Goal: Check status: Check status

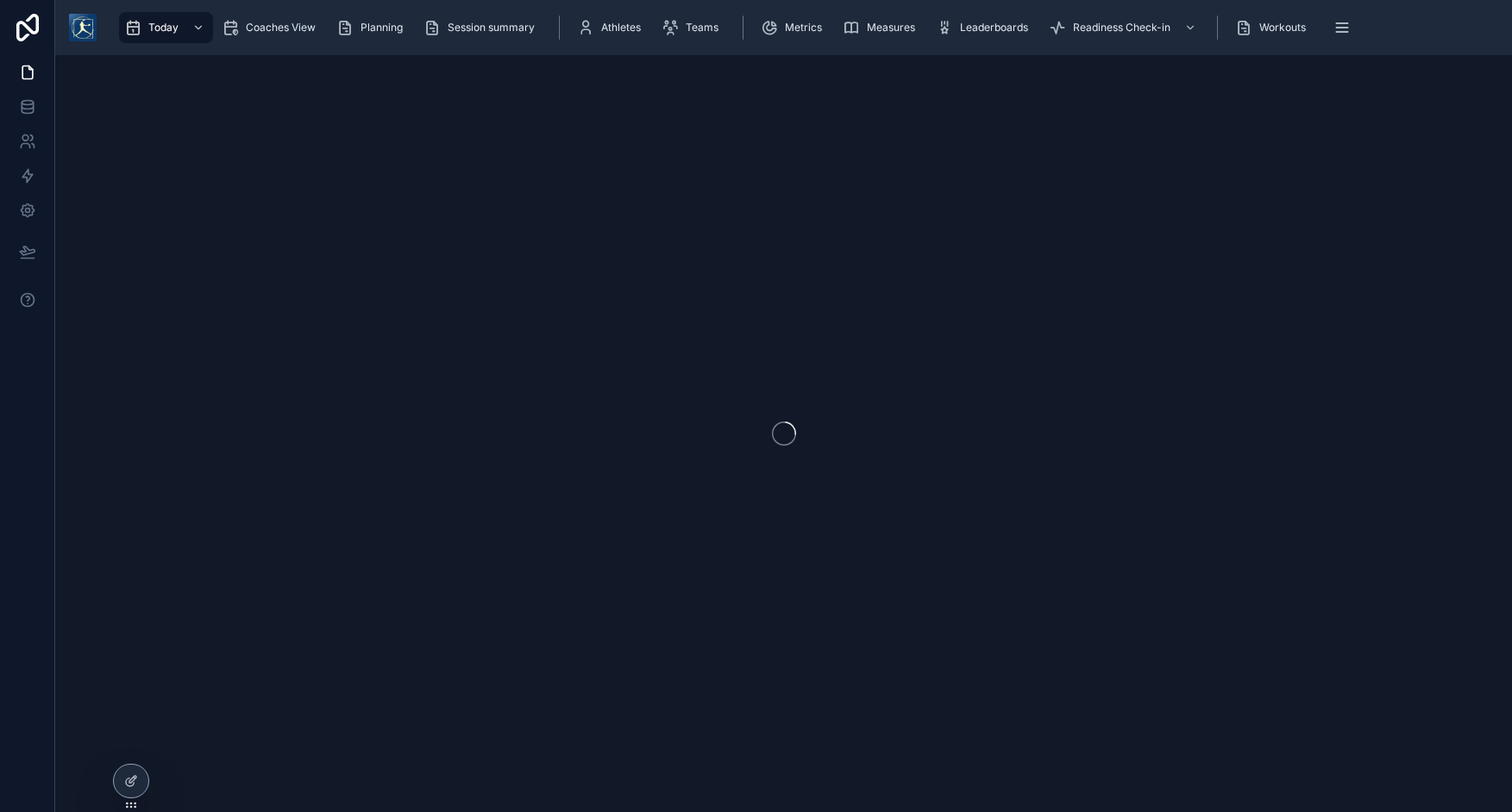
click at [79, 39] on img at bounding box center [83, 28] width 28 height 28
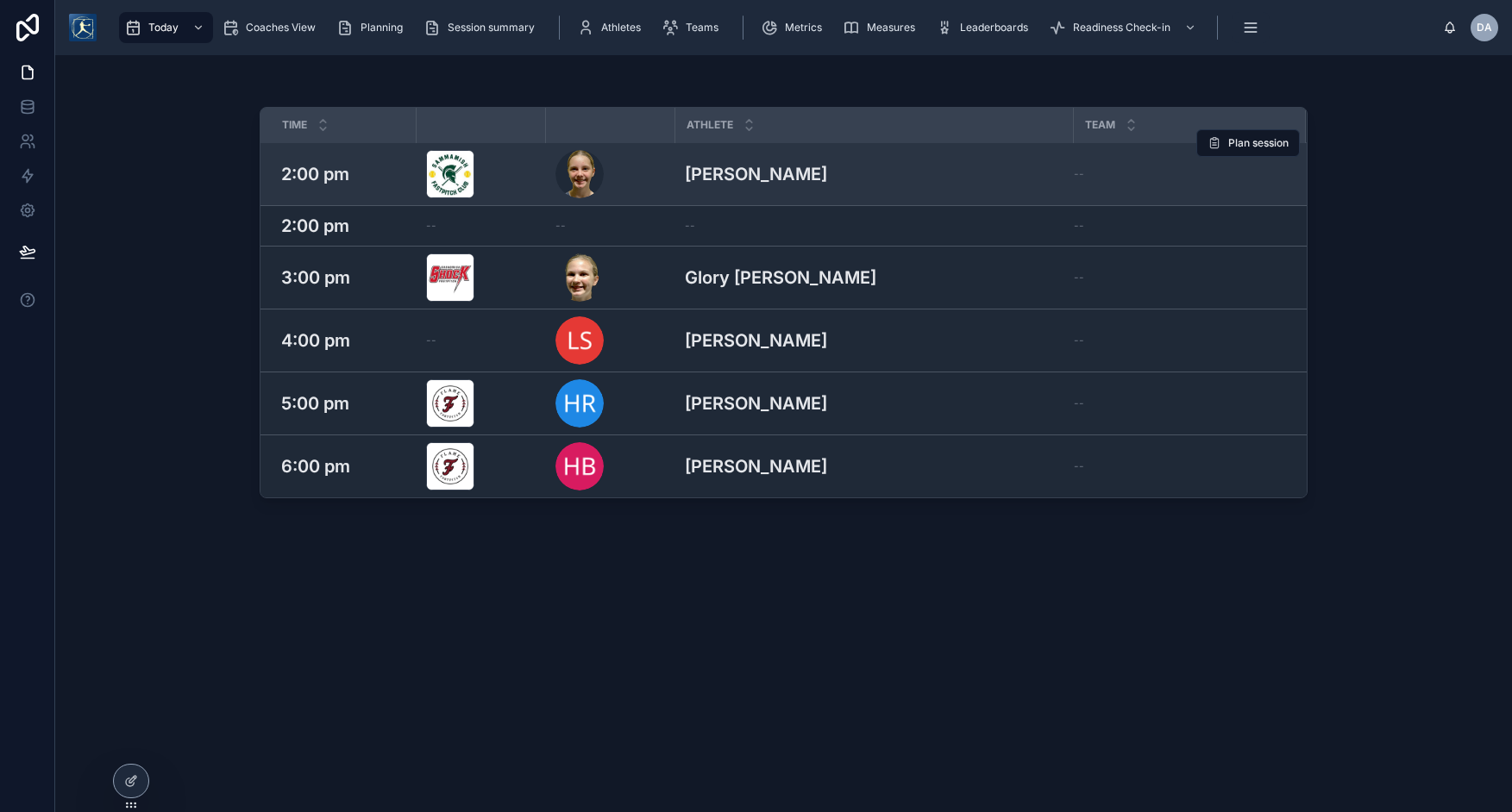
click at [740, 173] on h3 "Payton Woolston" at bounding box center [756, 174] width 142 height 26
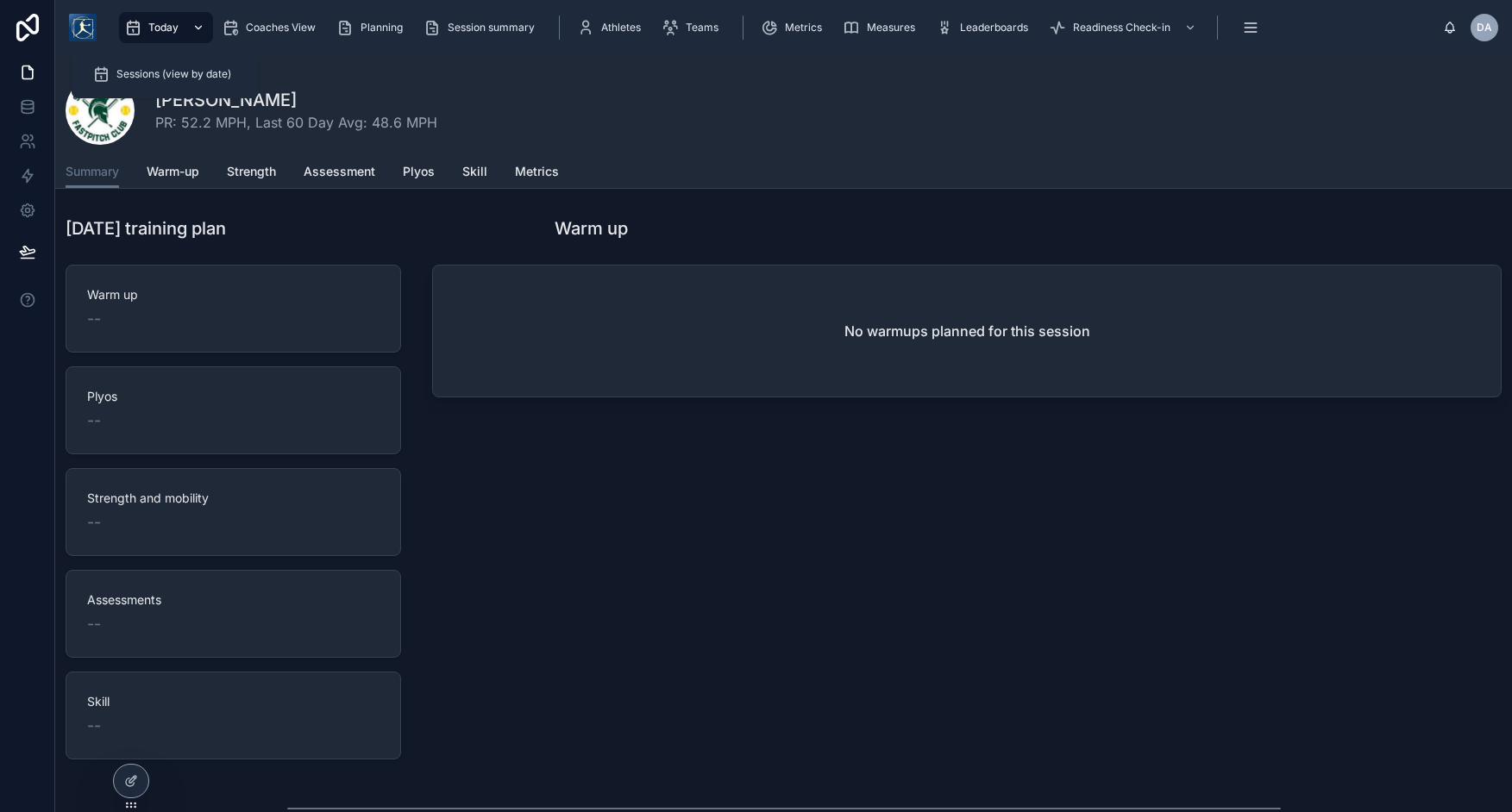
click at [179, 23] on div "Today" at bounding box center [166, 28] width 84 height 28
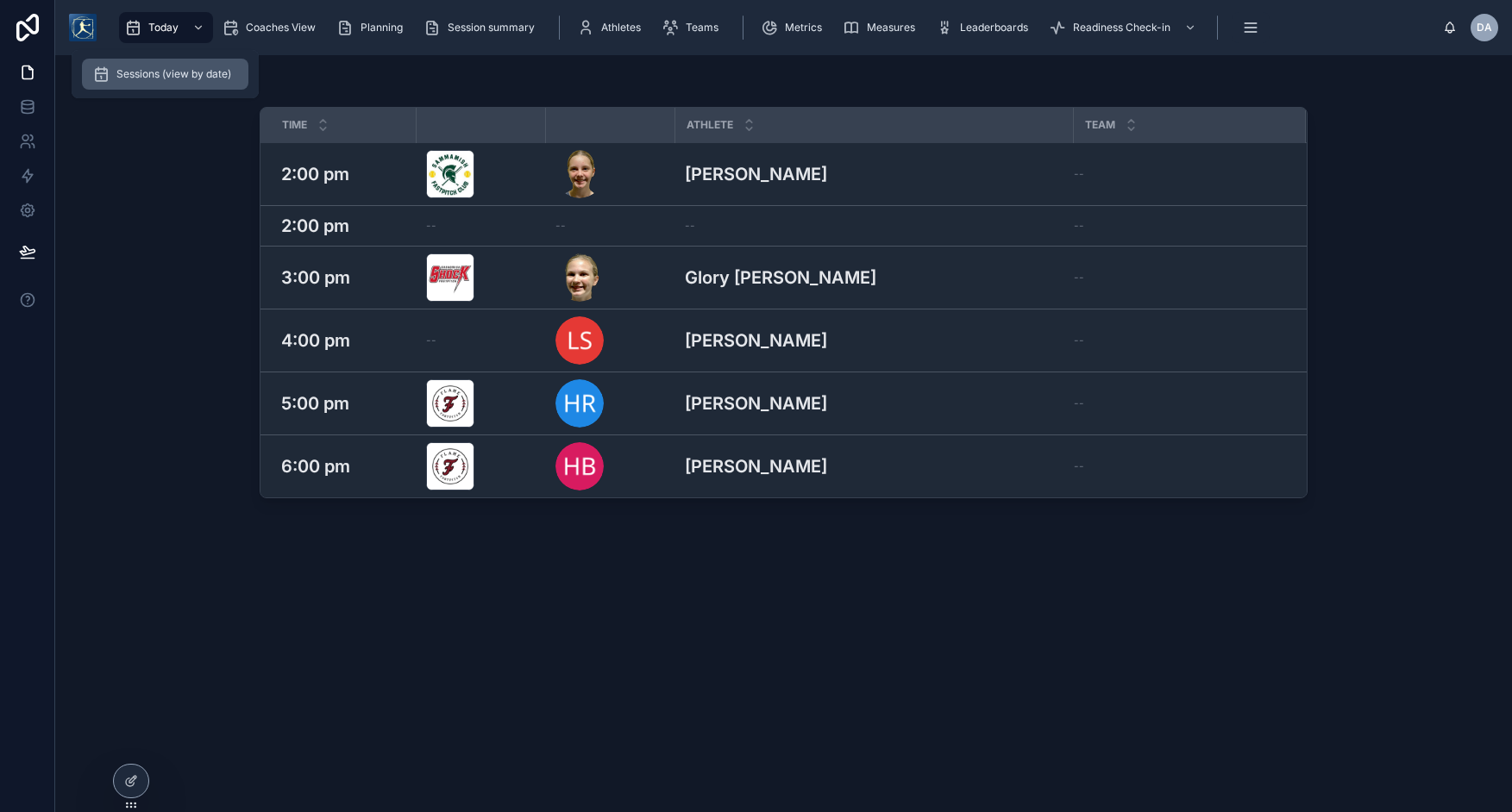
click at [174, 84] on div "Sessions (view by date)" at bounding box center [165, 74] width 146 height 28
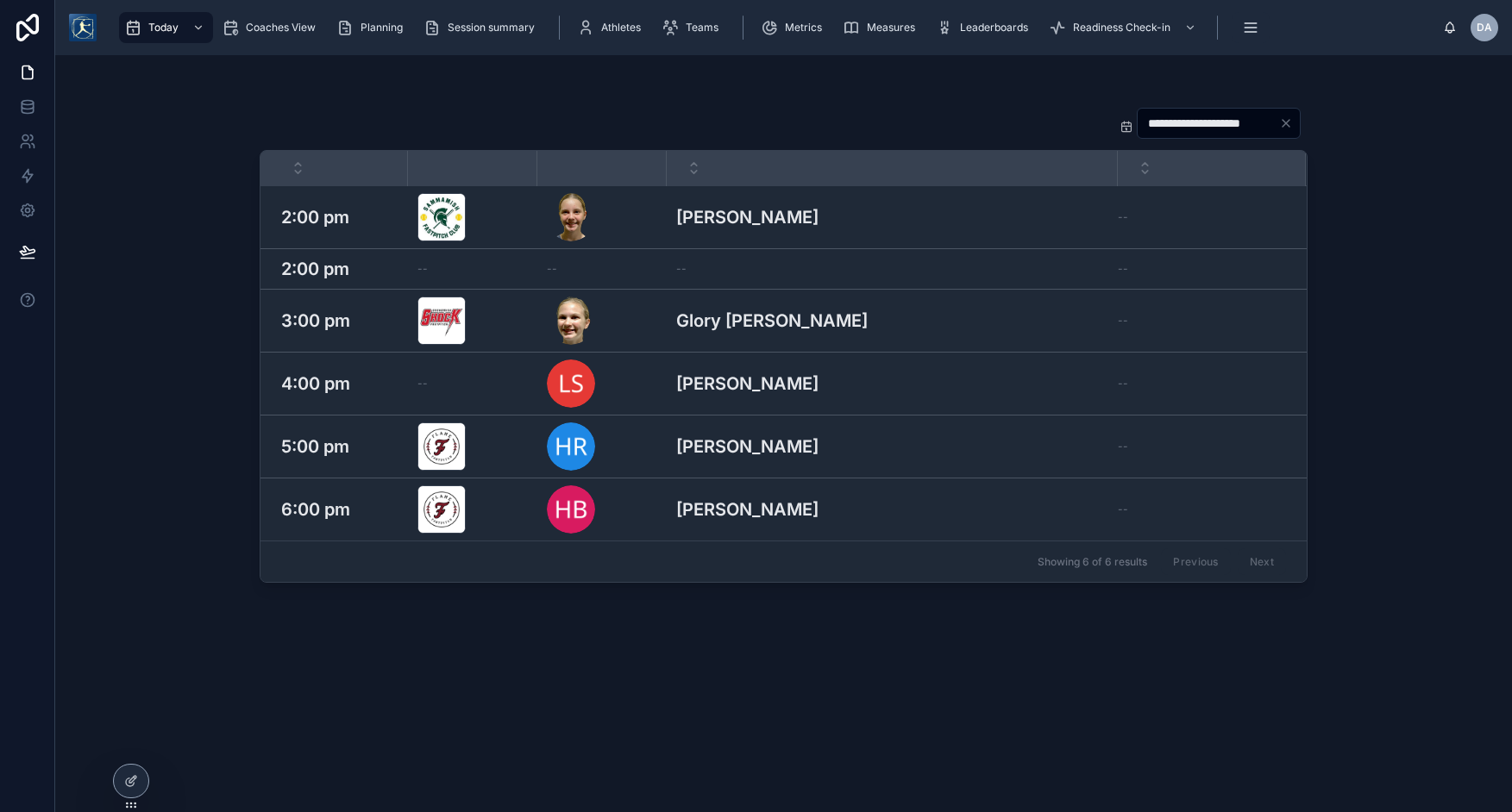
click at [1187, 117] on input "**********" at bounding box center [1208, 124] width 141 height 24
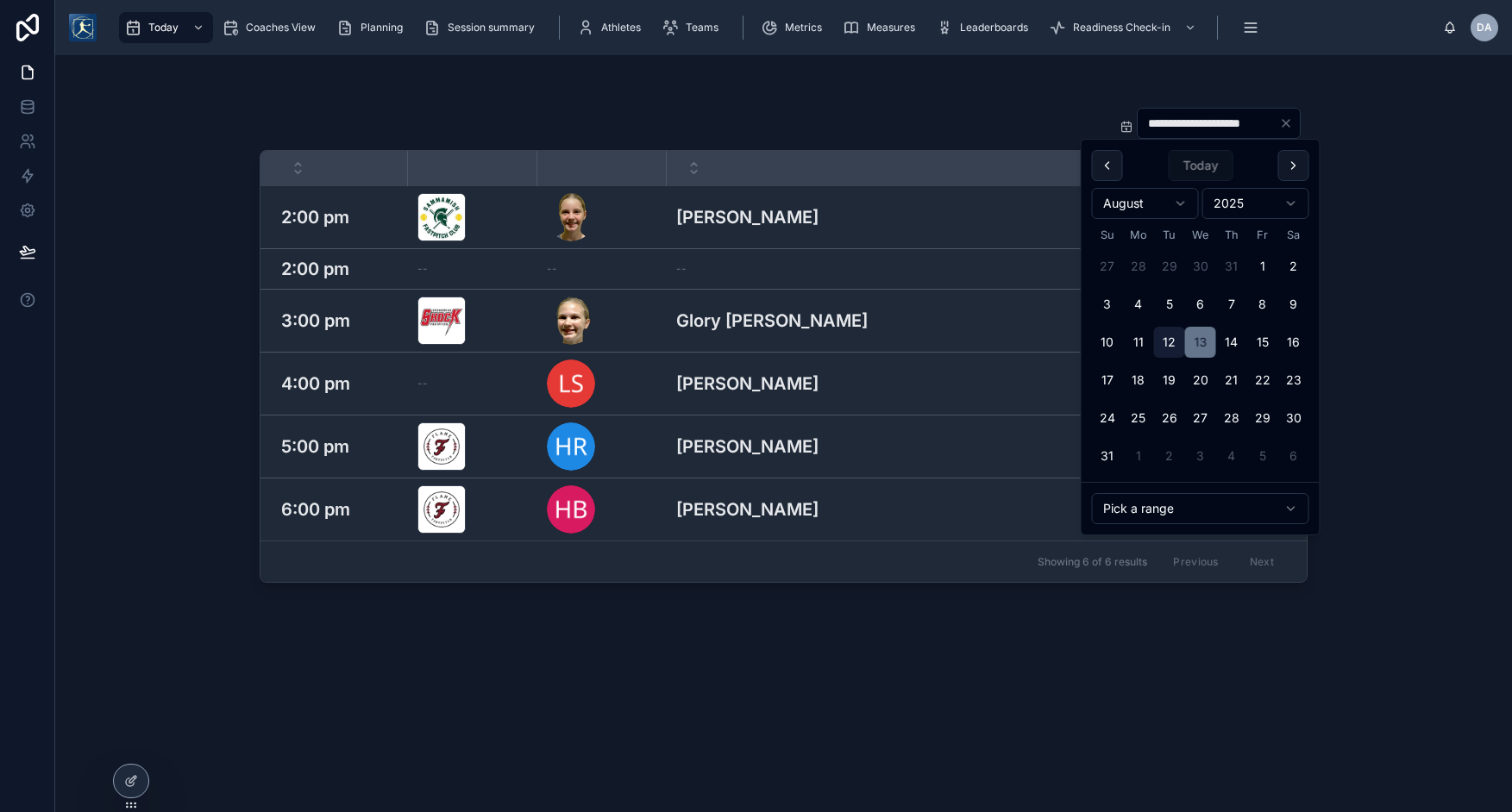
click at [1172, 337] on button "12" at bounding box center [1170, 342] width 31 height 31
type input "**********"
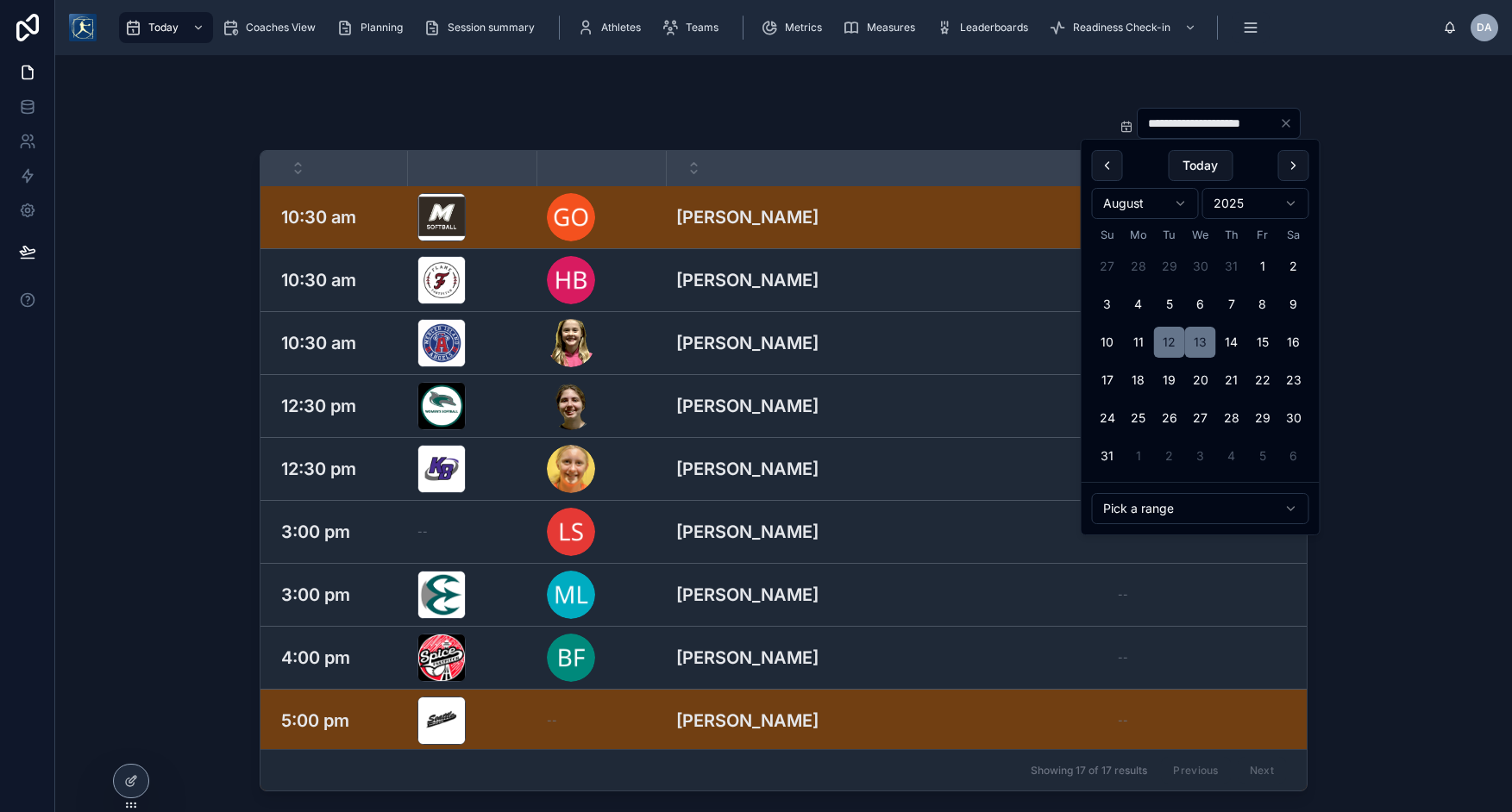
click at [1336, 147] on div "**********" at bounding box center [783, 433] width 1457 height 757
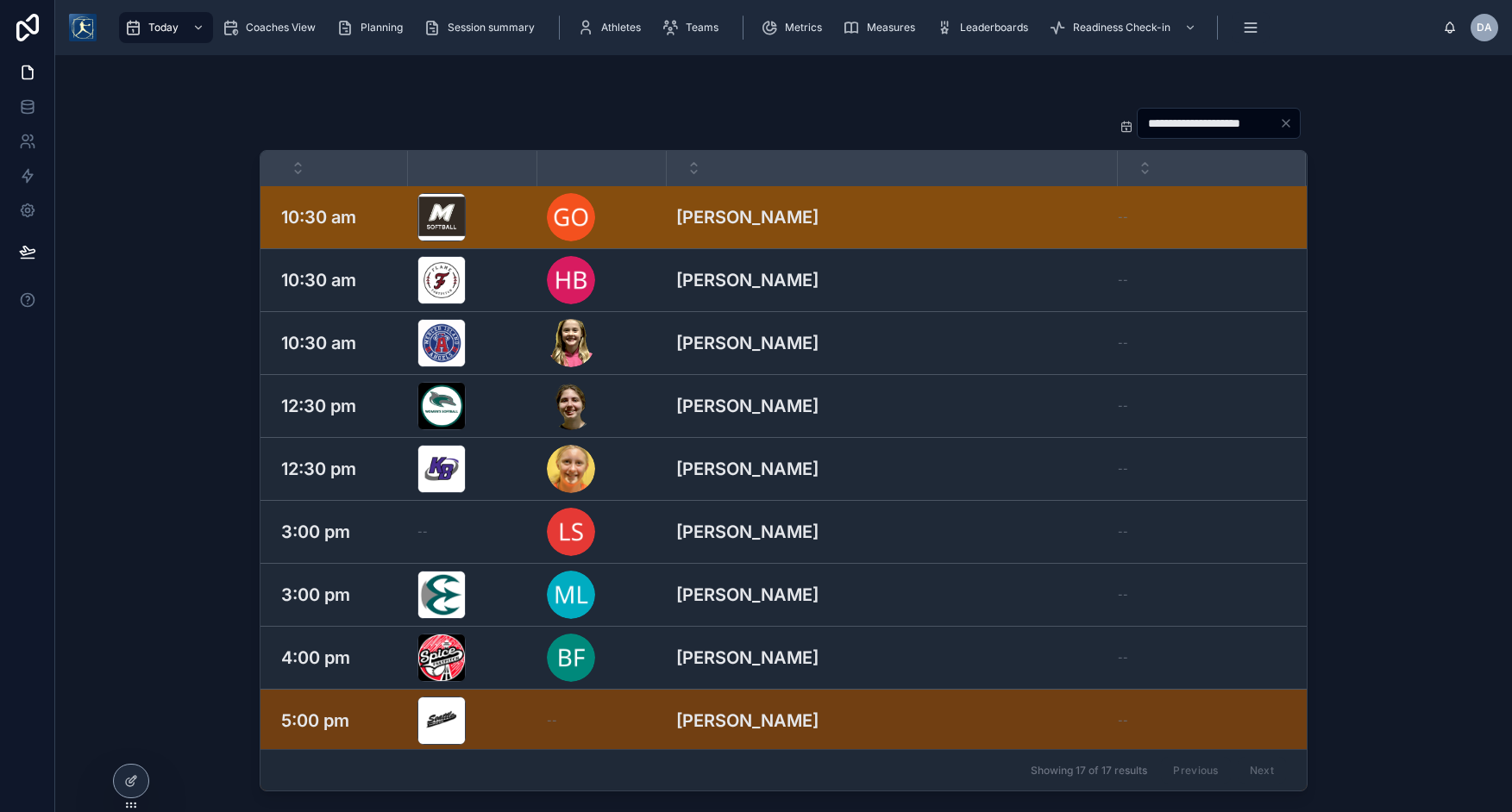
click at [738, 220] on h3 "Gracie Osborn" at bounding box center [747, 218] width 142 height 26
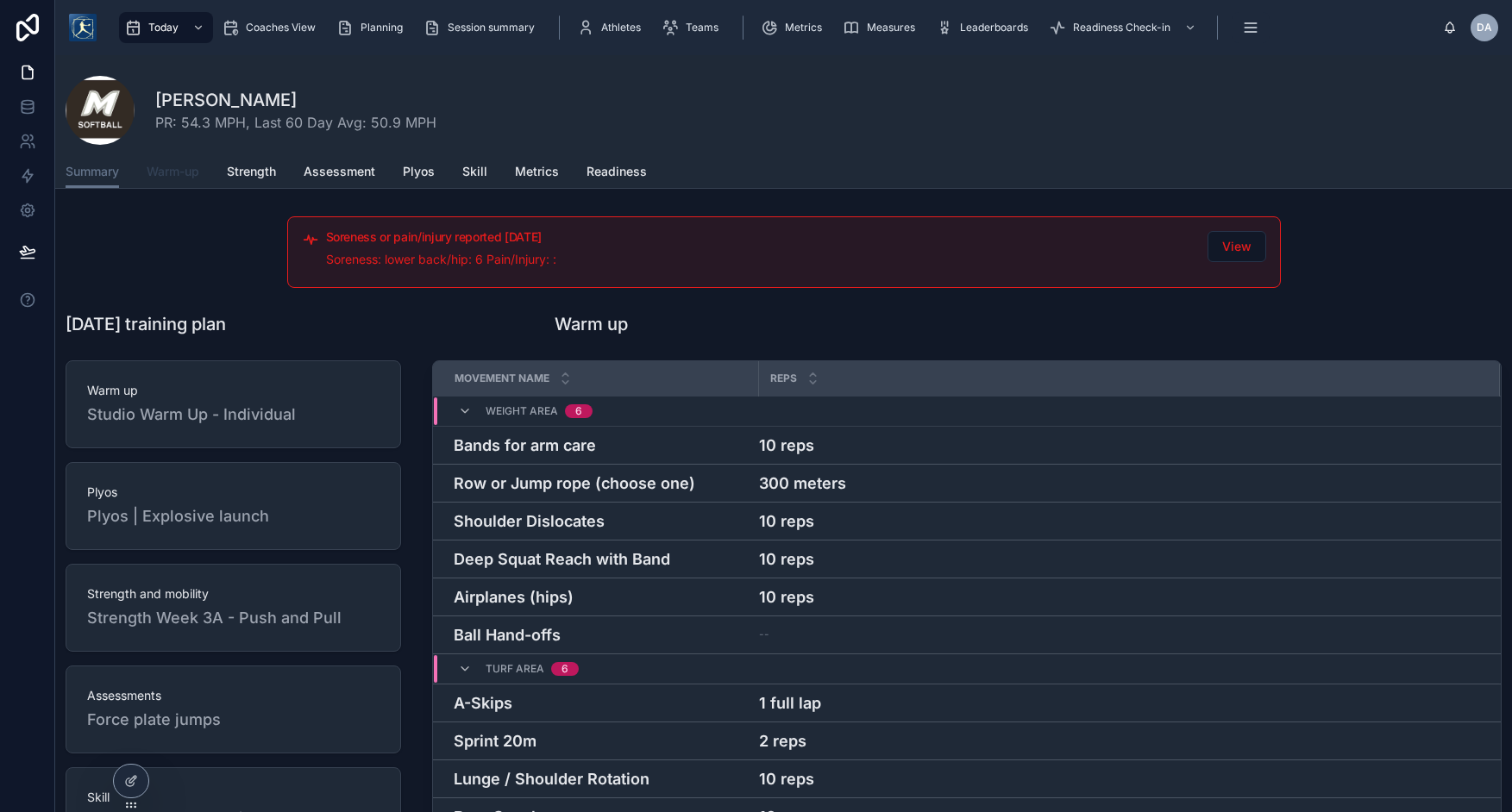
click at [189, 181] on link "Warm-up" at bounding box center [173, 173] width 52 height 35
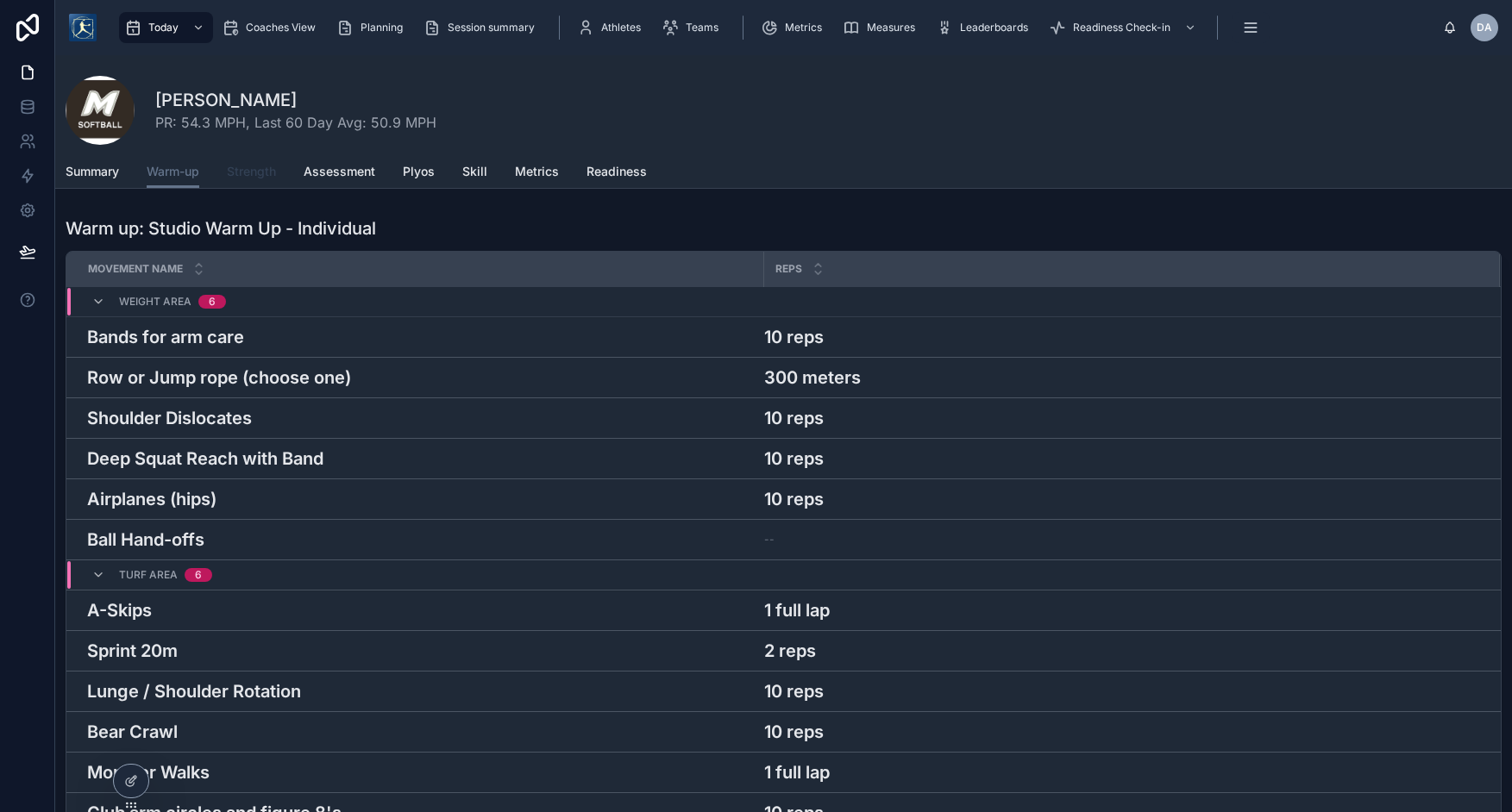
click at [254, 178] on span "Strength" at bounding box center [251, 172] width 49 height 17
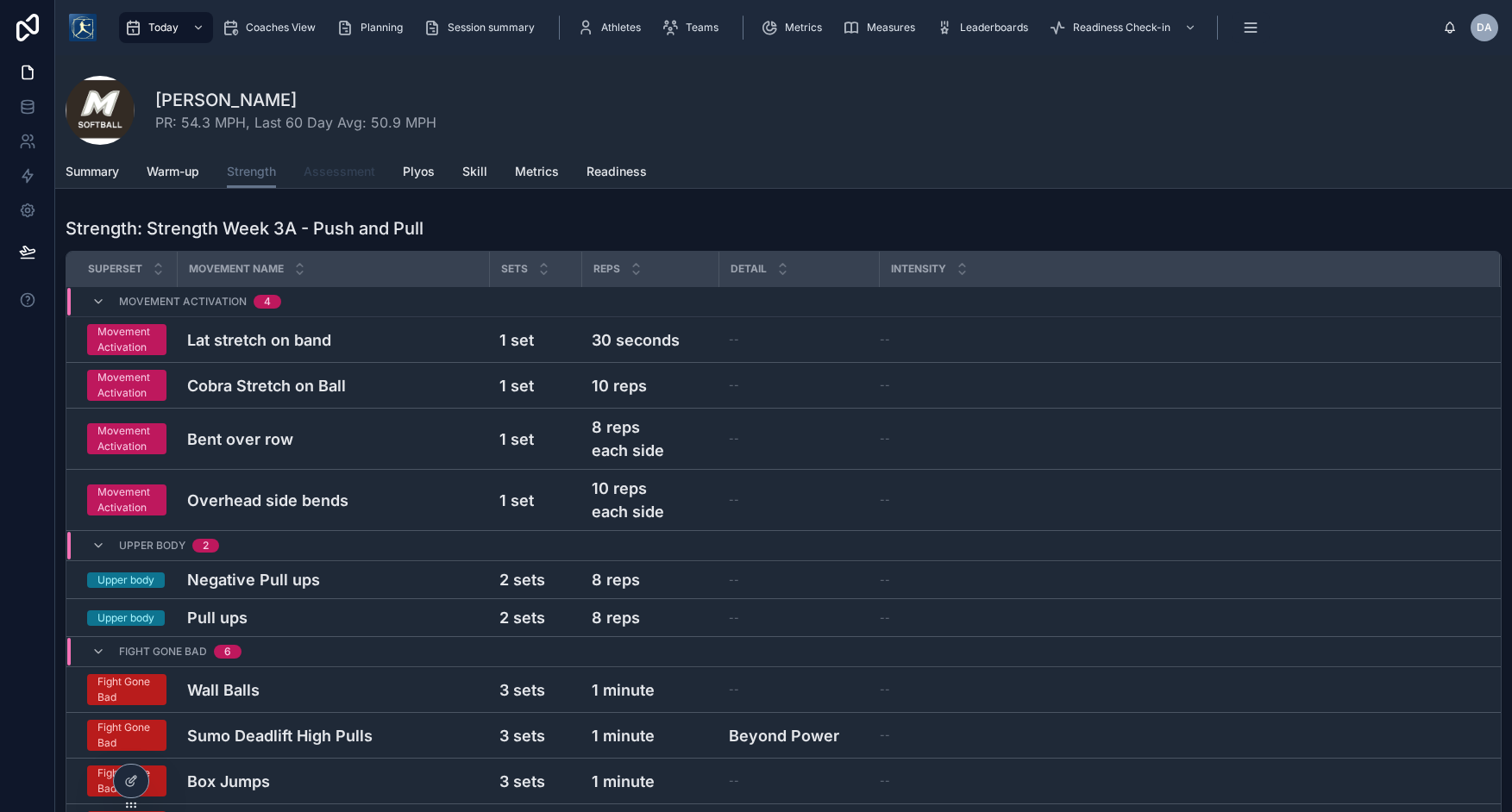
click at [340, 180] on link "Assessment" at bounding box center [339, 173] width 71 height 35
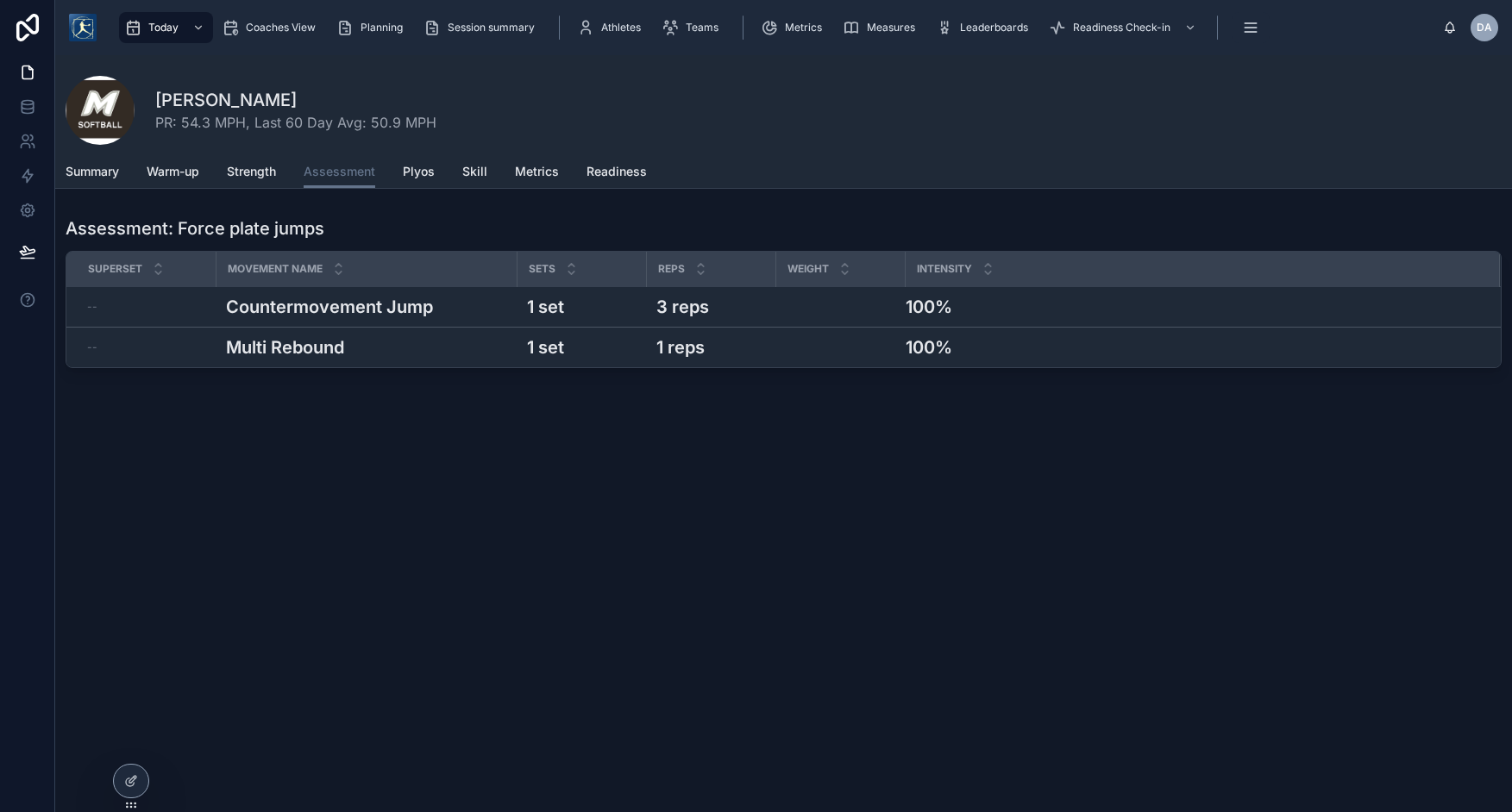
click at [449, 174] on div "Summary Warm-up Strength Assessment Plyos Skill Metrics Readiness" at bounding box center [783, 172] width 1436 height 33
click at [423, 176] on span "Plyos" at bounding box center [418, 172] width 32 height 17
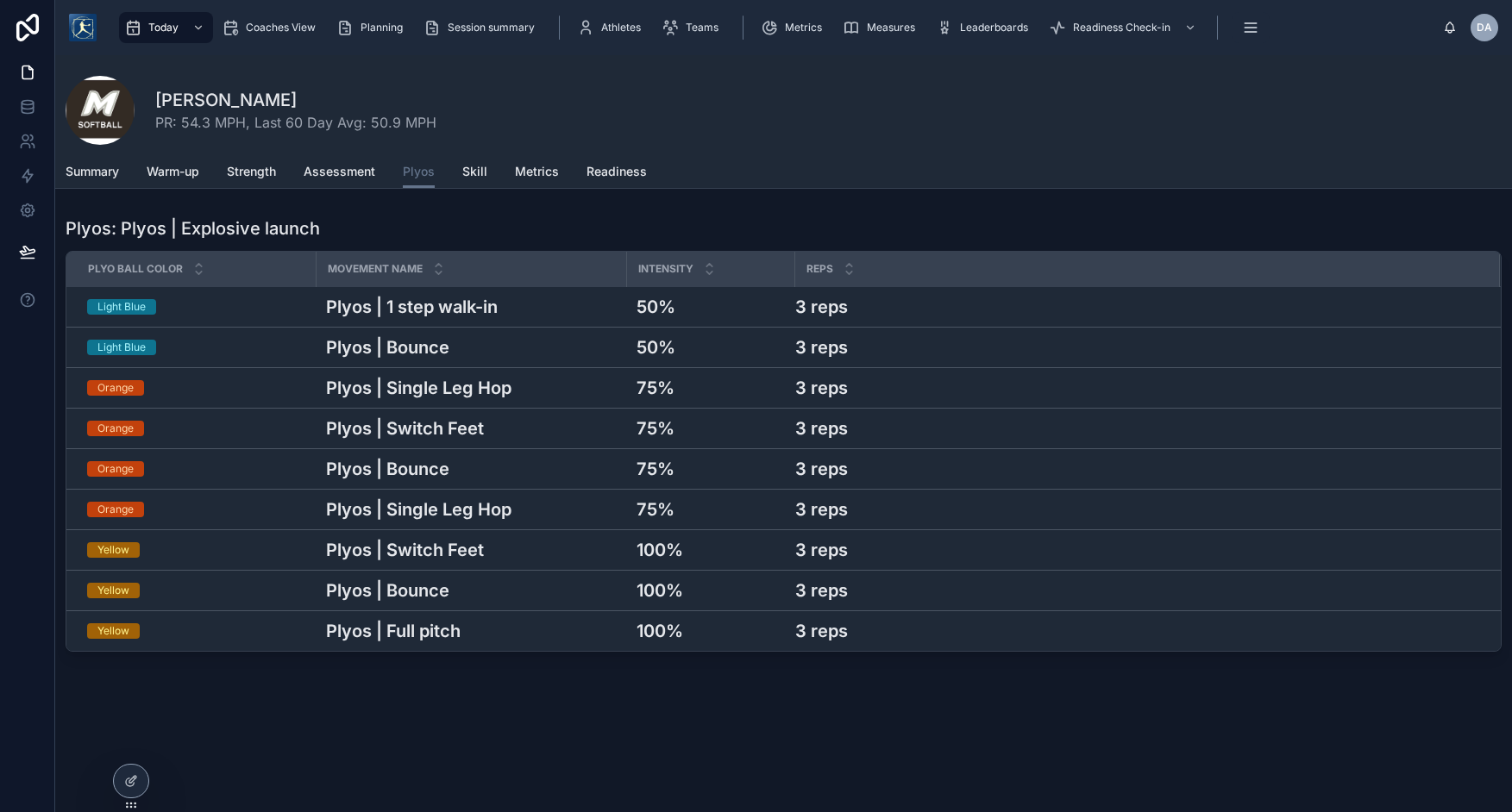
click at [488, 177] on div "Summary Warm-up Strength Assessment Plyos Skill Metrics Readiness" at bounding box center [783, 172] width 1436 height 33
click at [470, 175] on span "Skill" at bounding box center [474, 172] width 25 height 17
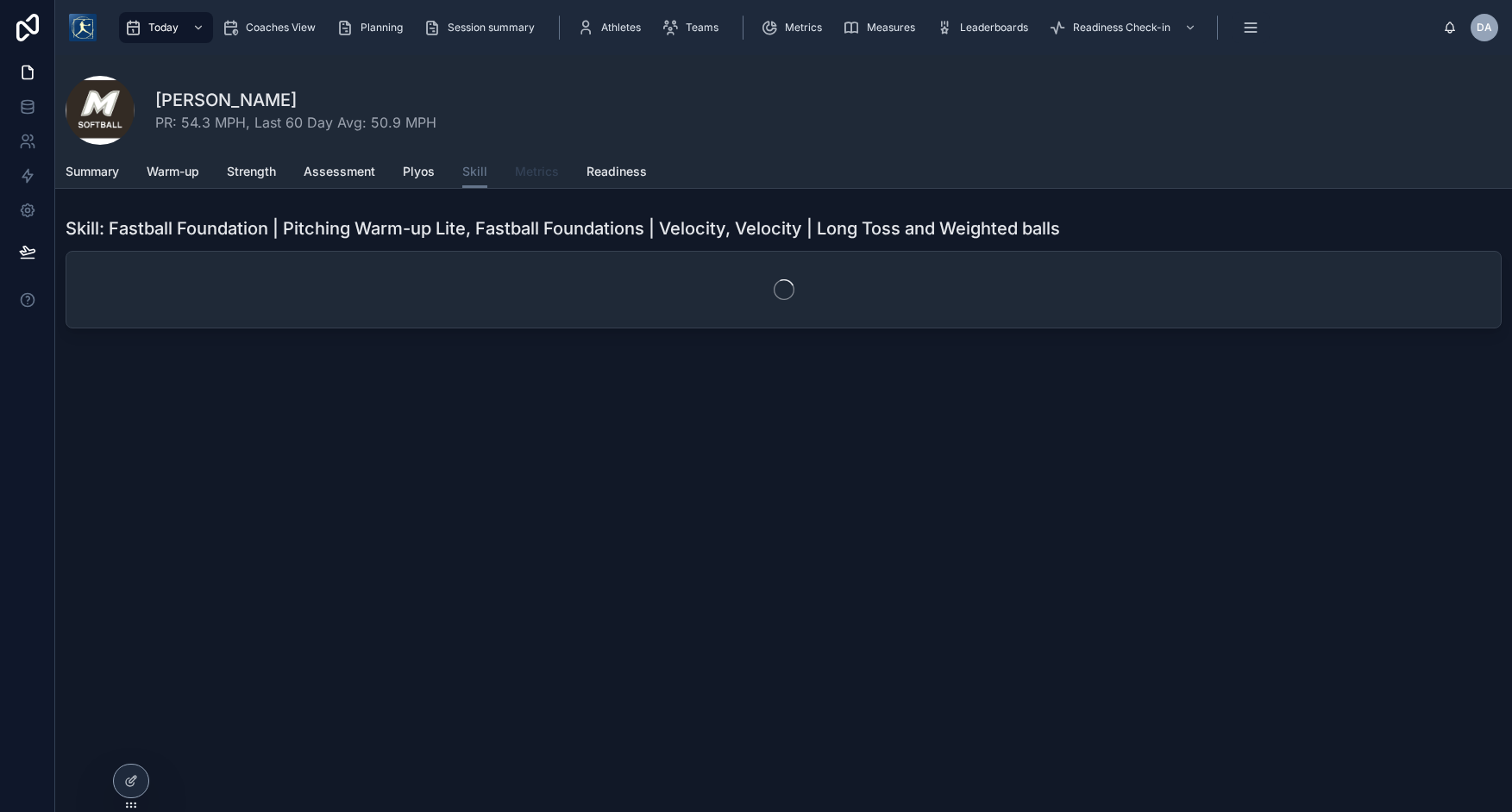
click at [535, 175] on span "Metrics" at bounding box center [537, 172] width 44 height 17
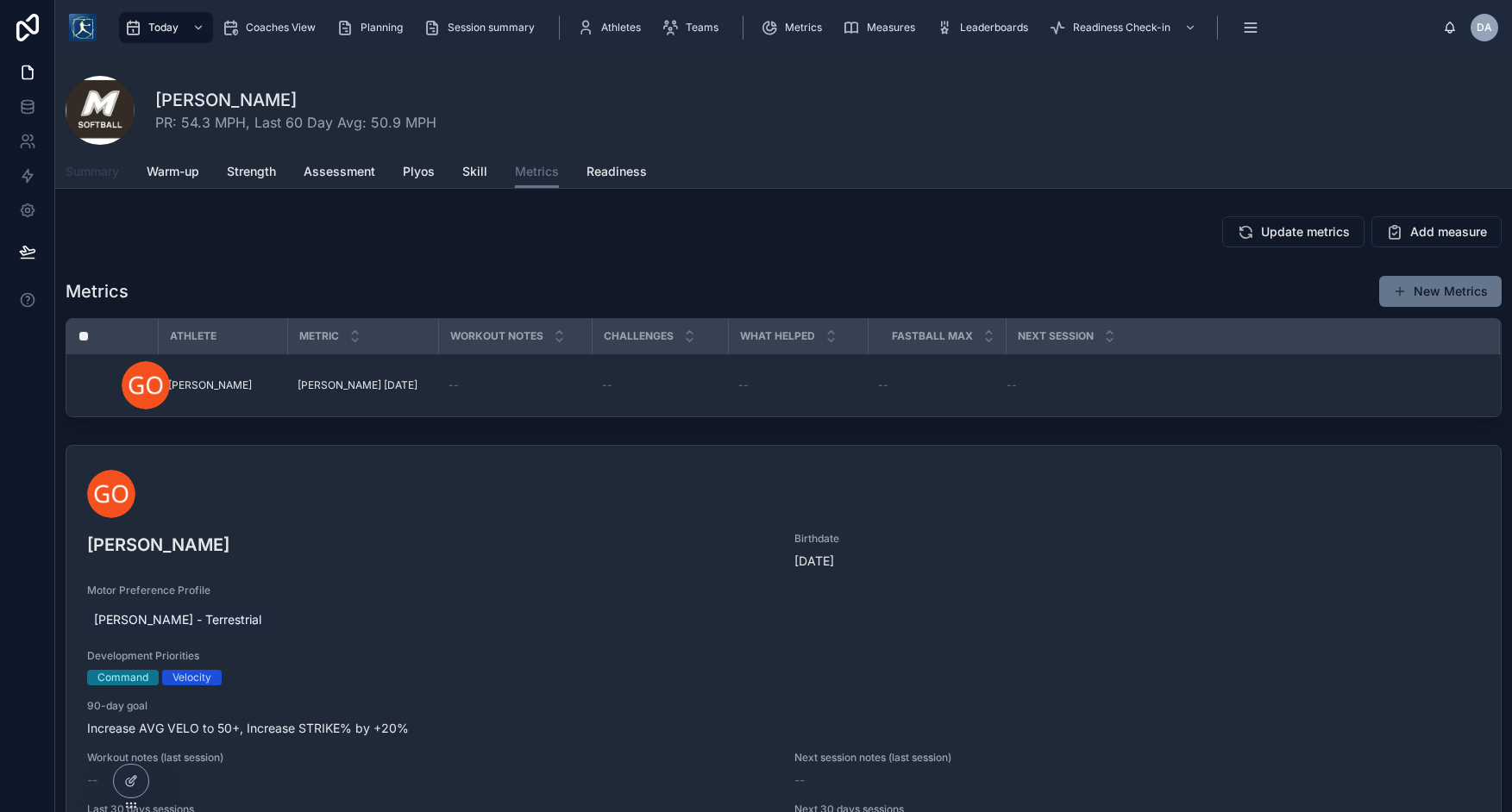
click at [119, 173] on span "Summary" at bounding box center [92, 172] width 53 height 17
